Goal: Task Accomplishment & Management: Manage account settings

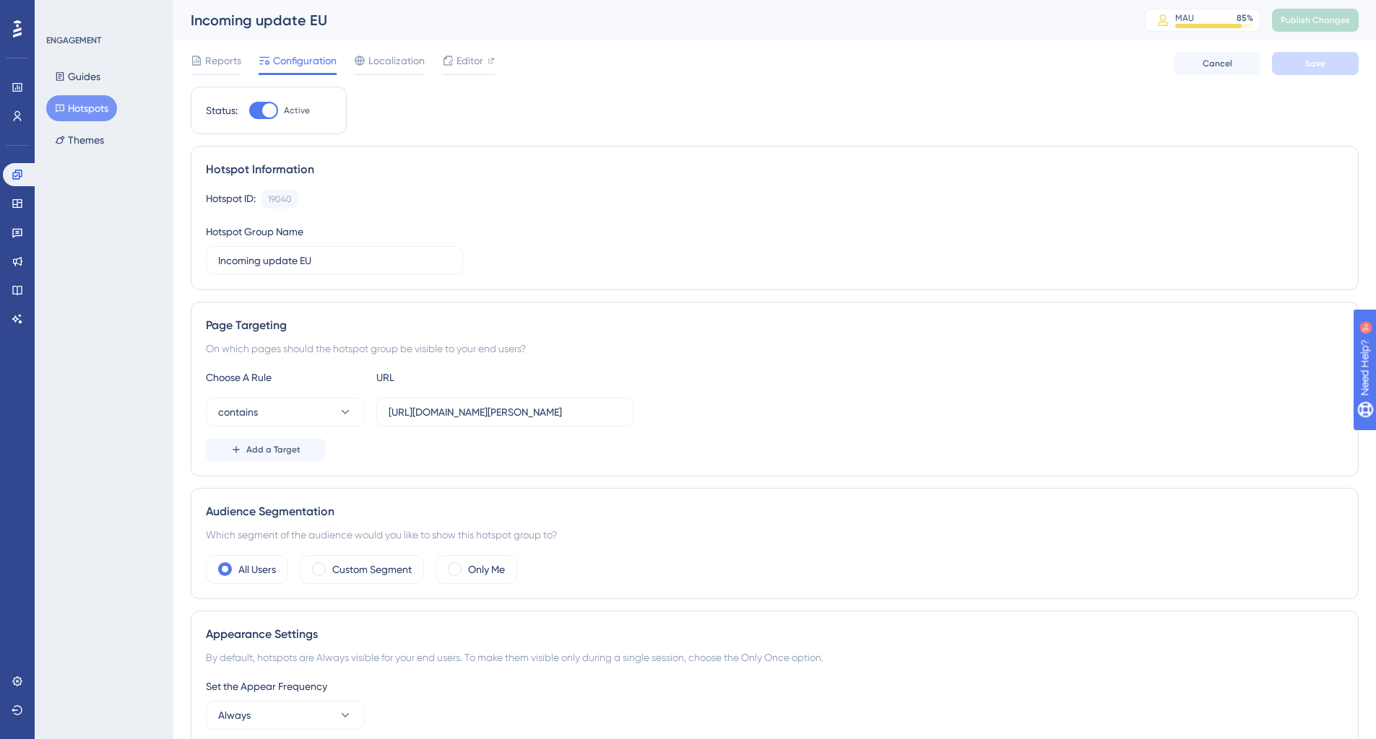
click at [261, 105] on div at bounding box center [263, 110] width 29 height 17
click at [249, 110] on input "Active" at bounding box center [248, 110] width 1 height 1
click at [1312, 74] on button "Save" at bounding box center [1315, 63] width 87 height 23
click at [448, 35] on button at bounding box center [447, 26] width 22 height 23
click at [1303, 24] on span "Publish Changes" at bounding box center [1314, 20] width 69 height 12
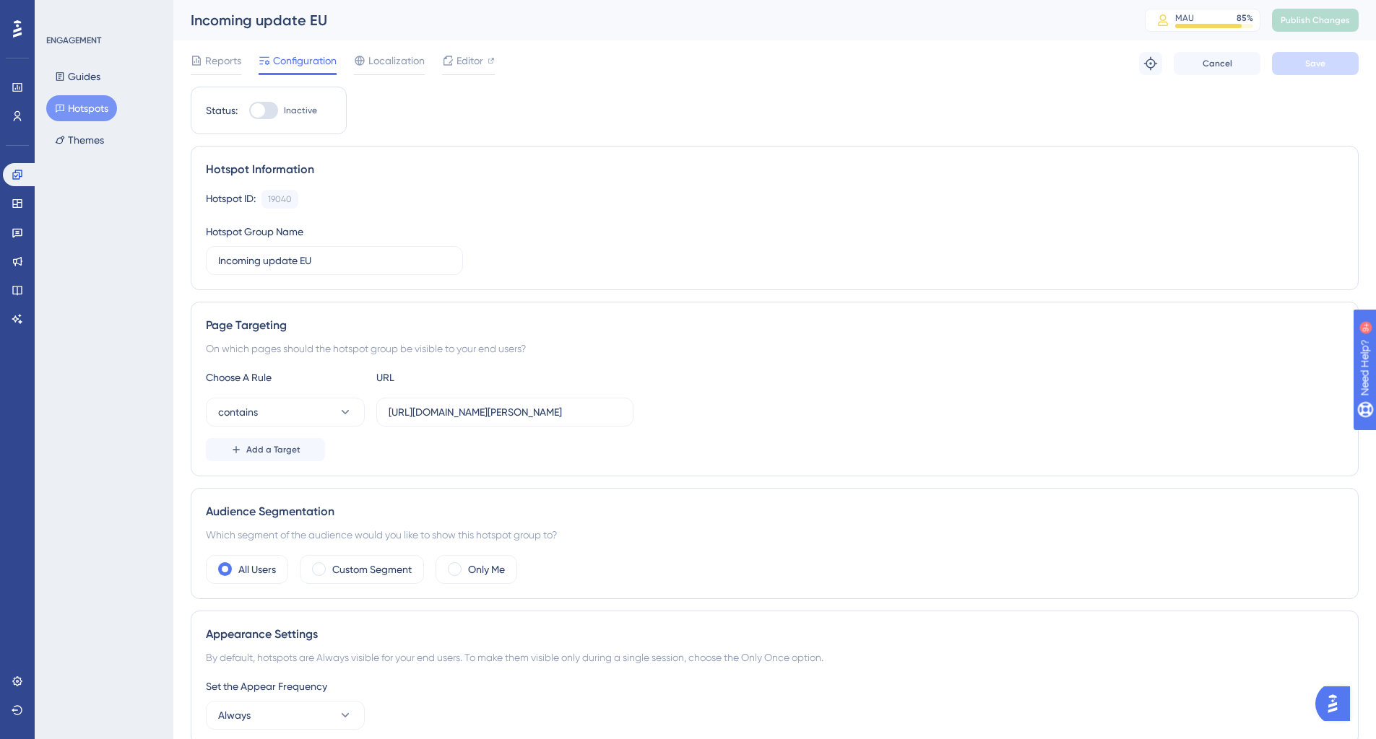
click at [268, 106] on div at bounding box center [263, 110] width 29 height 17
click at [249, 110] on input "Inactive" at bounding box center [248, 110] width 1 height 1
checkbox input "true"
click at [1283, 72] on button "Save" at bounding box center [1315, 63] width 87 height 23
click at [1311, 30] on button "Publish Changes" at bounding box center [1315, 20] width 87 height 23
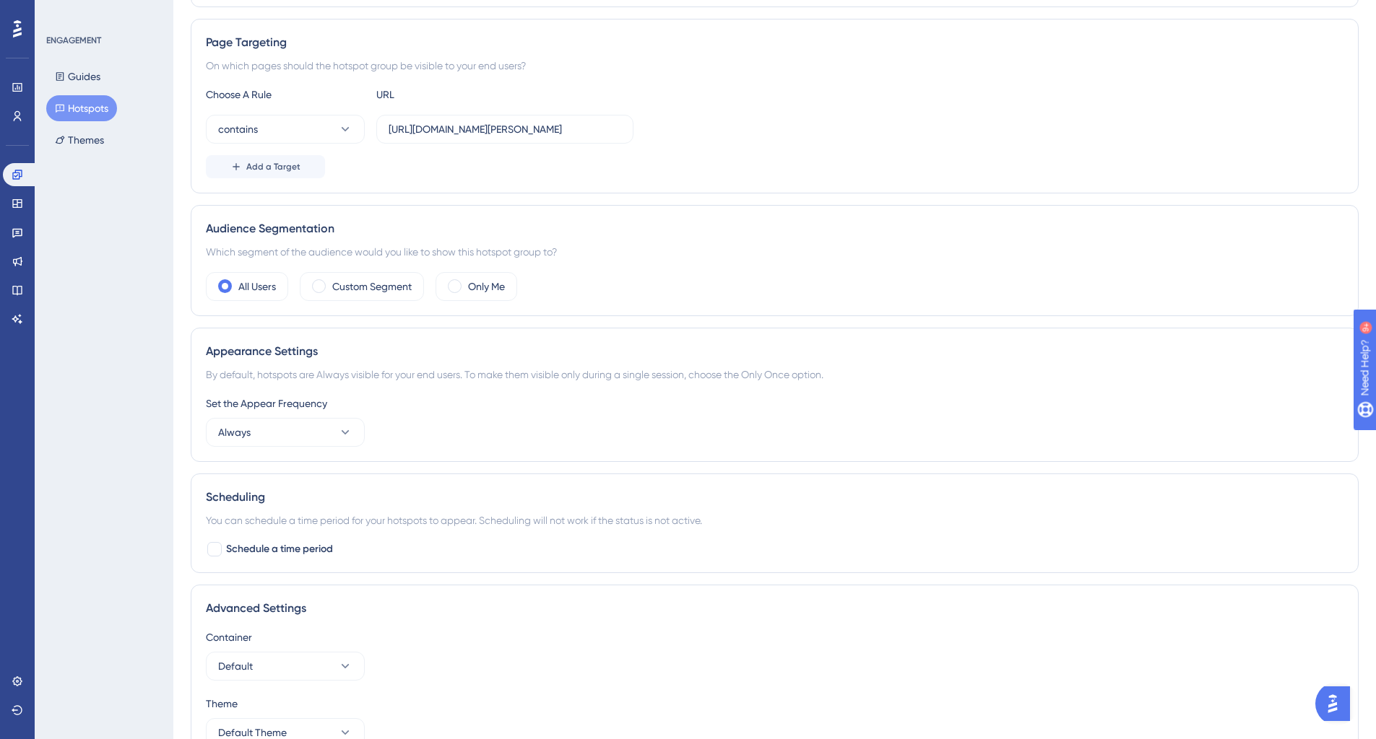
scroll to position [289, 0]
click at [324, 430] on button "Always" at bounding box center [285, 432] width 159 height 29
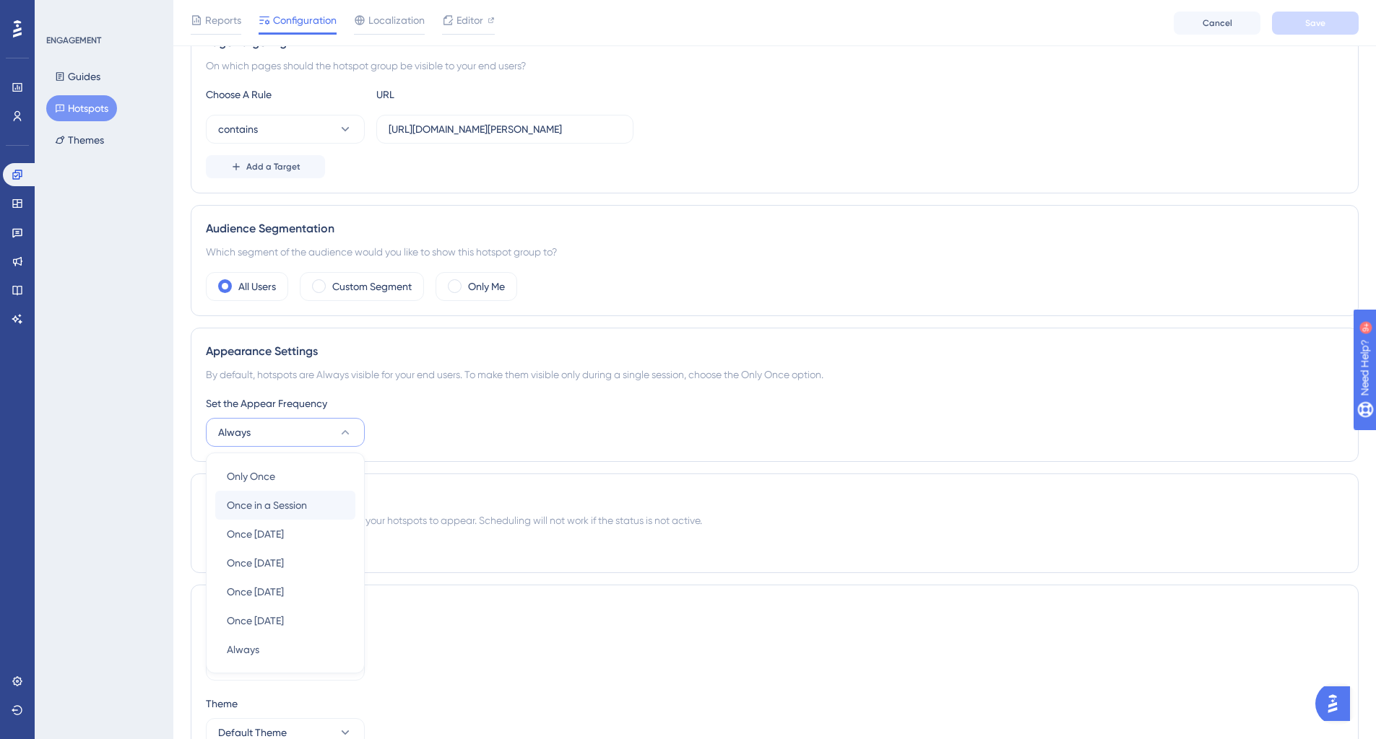
scroll to position [370, 0]
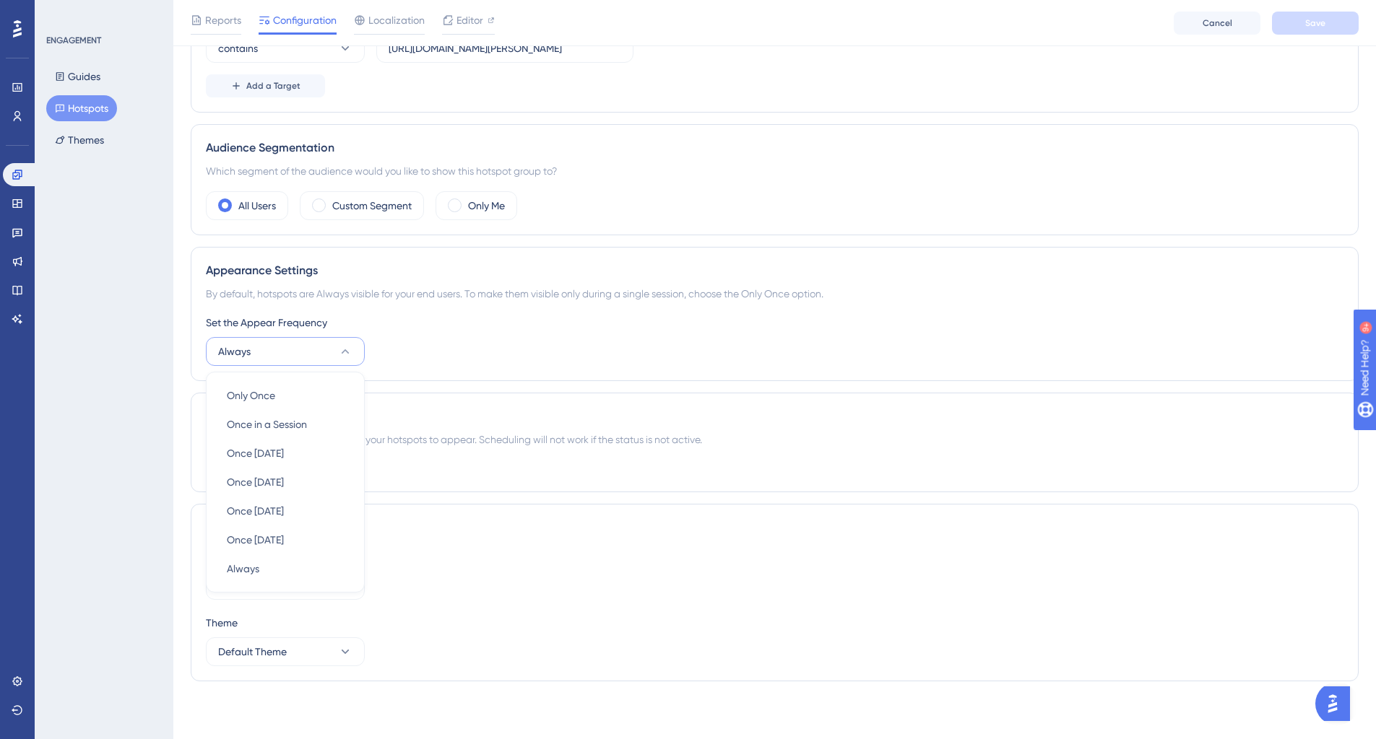
click at [427, 352] on div "Set the Appear Frequency Always Only Once Only Once Once in a Session Once in a…" at bounding box center [774, 340] width 1137 height 52
click at [287, 470] on span "Schedule a time period" at bounding box center [279, 468] width 107 height 17
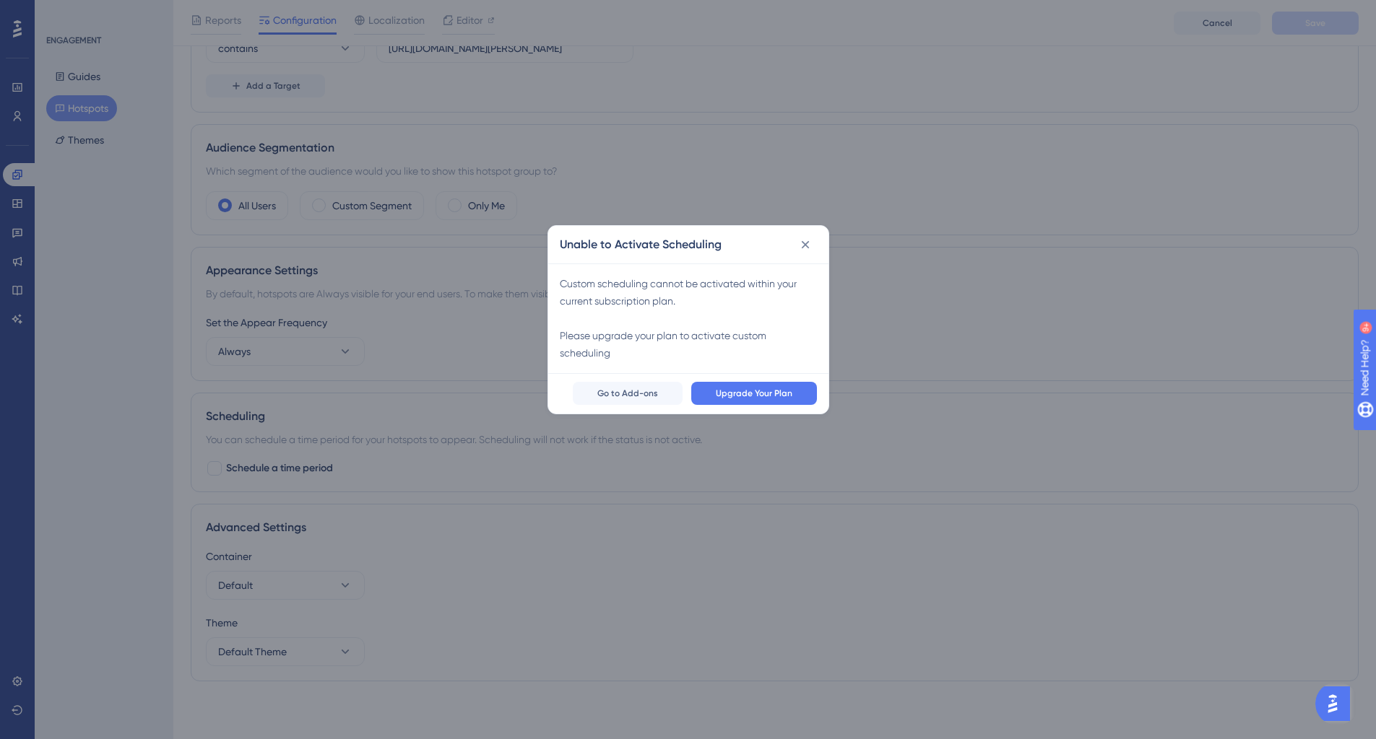
scroll to position [359, 0]
click at [819, 248] on button at bounding box center [810, 250] width 23 height 23
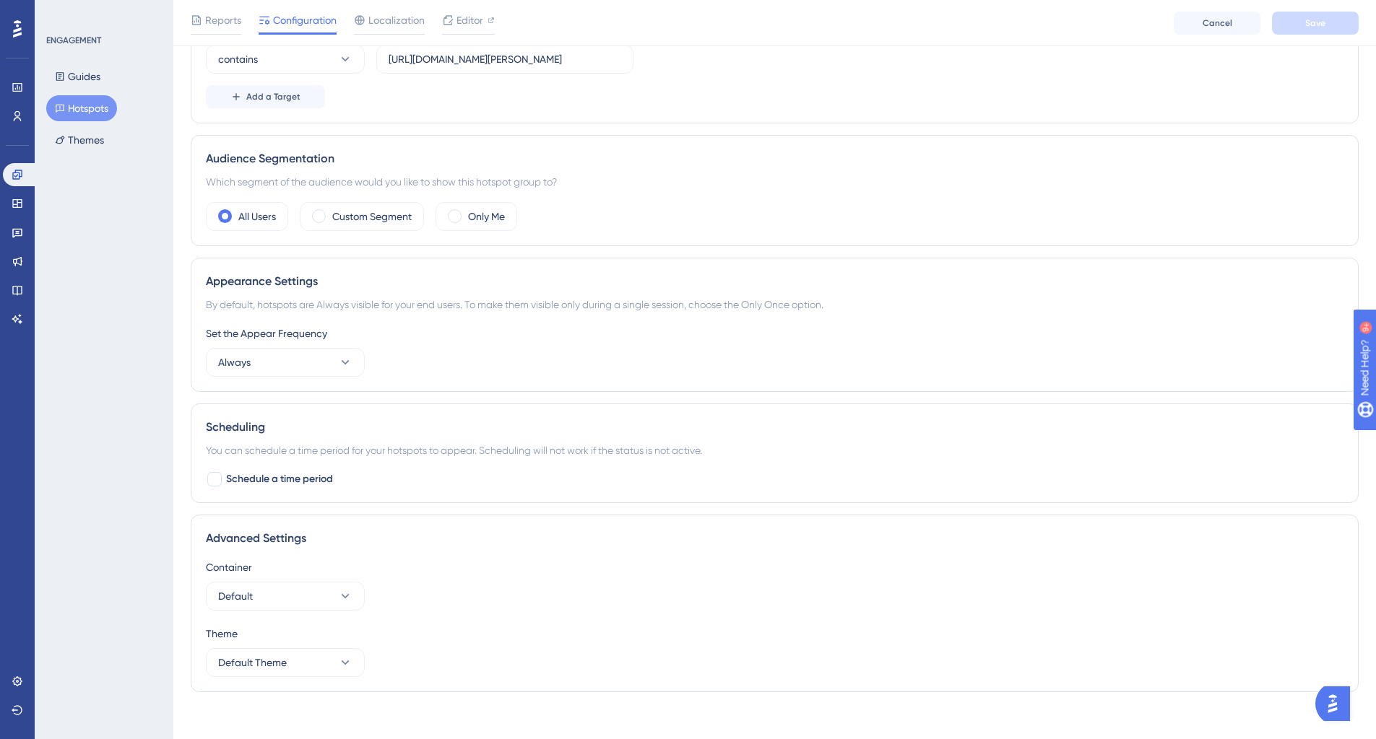
click at [813, 251] on div "Status: Active Hotspot Information Hotspot ID: 19040 Copy Hotspot Group Name In…" at bounding box center [775, 219] width 1168 height 971
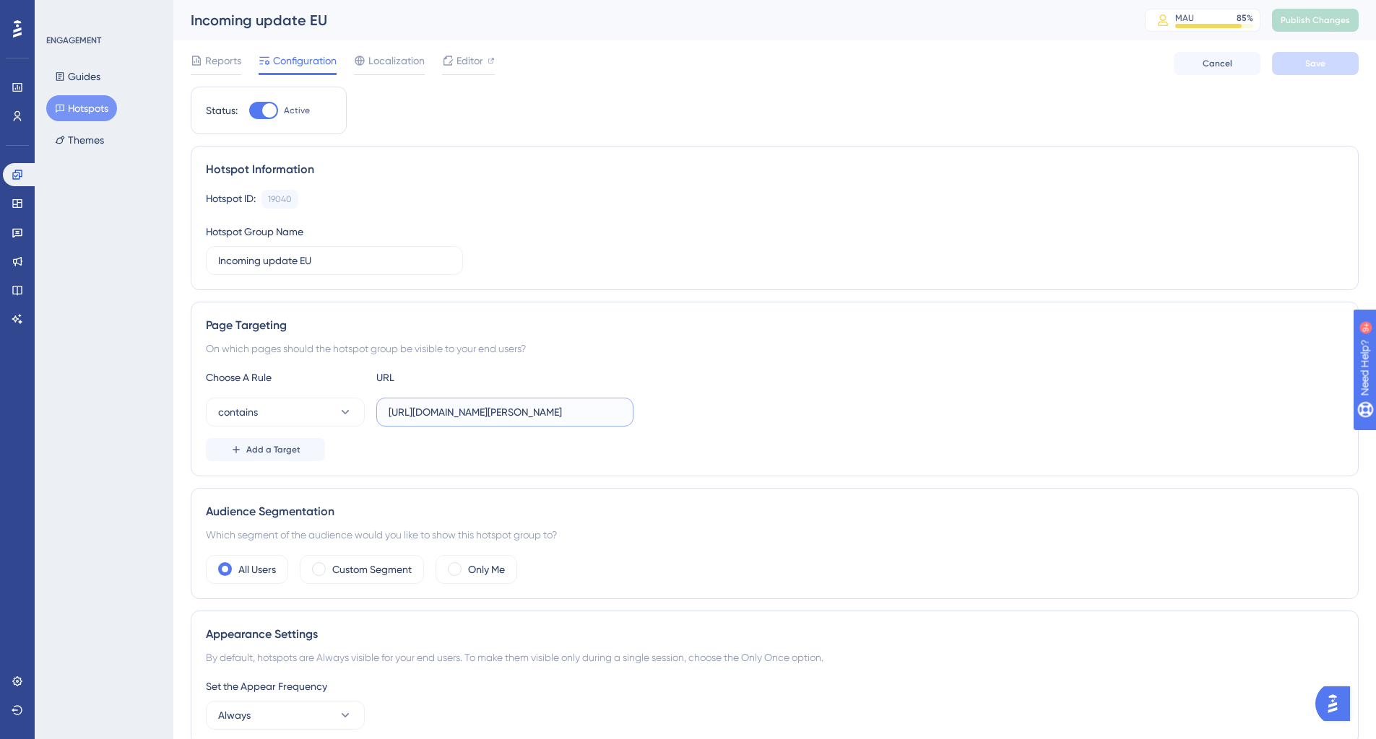
scroll to position [0, 4]
drag, startPoint x: 497, startPoint y: 418, endPoint x: 687, endPoint y: 422, distance: 190.7
click at [687, 422] on div "contains https://app.elam-solutions.com/static/Cloud.UI/#" at bounding box center [774, 412] width 1137 height 29
click at [530, 410] on input "https://app.elam-solutions.com/static/Cloud.UI/#" at bounding box center [504, 412] width 233 height 16
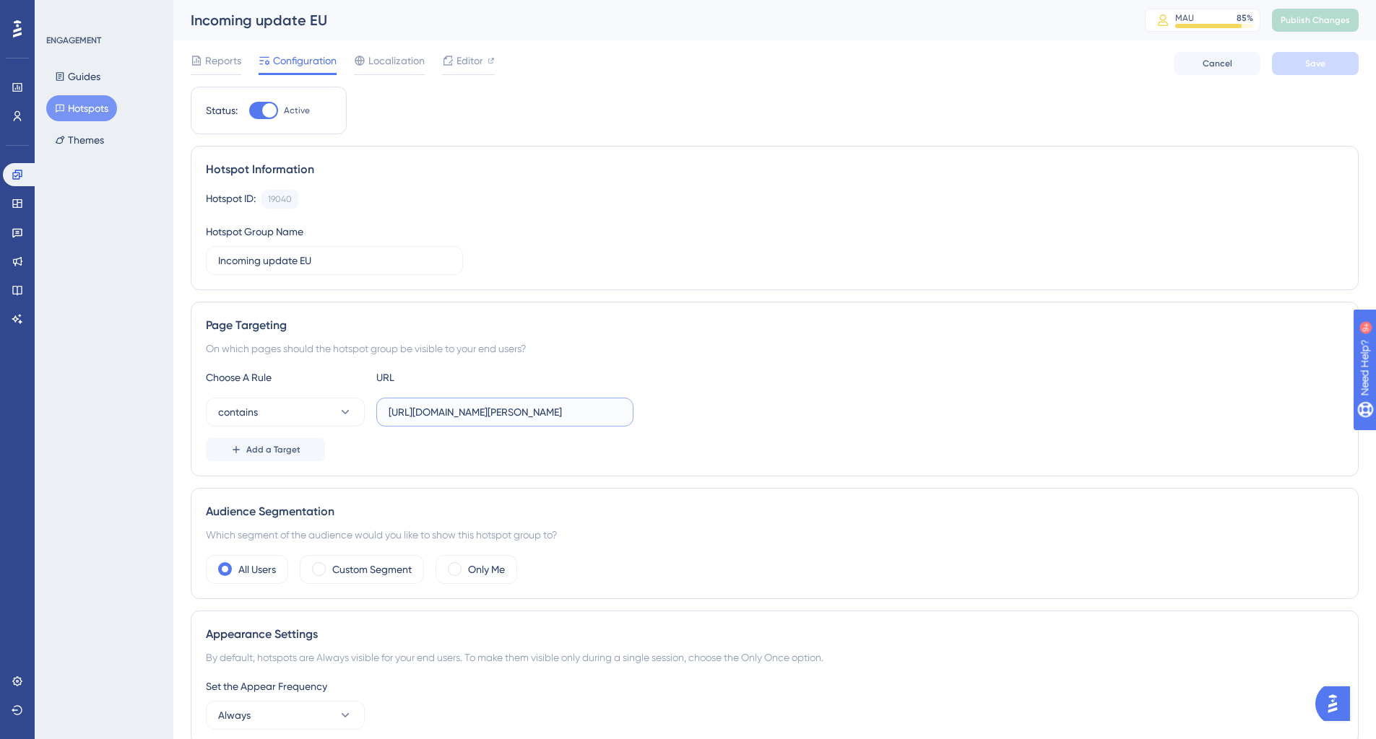
drag, startPoint x: 466, startPoint y: 410, endPoint x: 374, endPoint y: 415, distance: 91.8
click at [374, 415] on div "contains https://app.elam-solutions.com/static/Cloud.UI/#" at bounding box center [419, 412] width 427 height 29
click at [435, 420] on input "https://app.elam-solutions.com/static/Cloud.UI/#" at bounding box center [504, 412] width 233 height 16
click at [612, 412] on input "https://app.elam-solutions.com/static/Cloud.UI/#" at bounding box center [504, 412] width 233 height 16
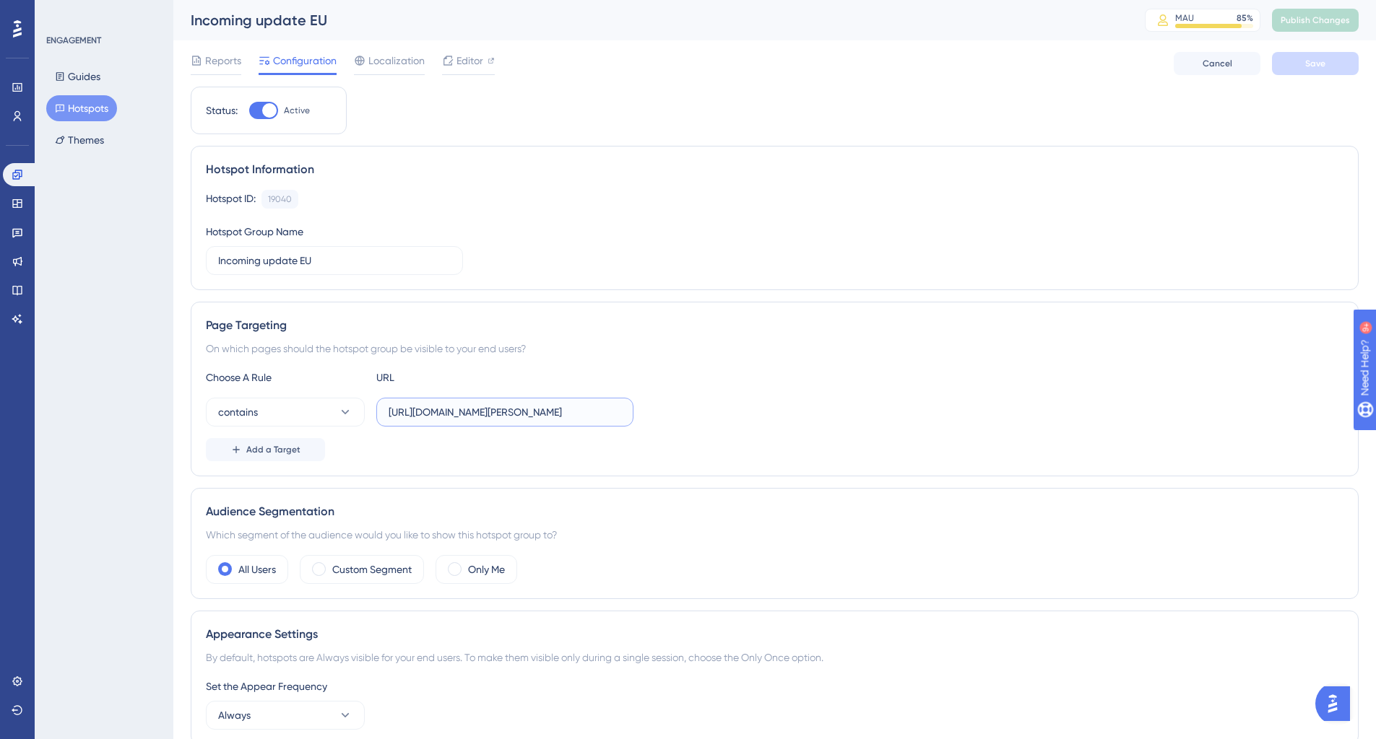
drag, startPoint x: 568, startPoint y: 412, endPoint x: 695, endPoint y: 412, distance: 127.1
click at [695, 412] on div "contains https://app.elam-solutions.com/static/Cloud.UI/#" at bounding box center [774, 412] width 1137 height 29
